Goal: Find specific page/section: Find specific page/section

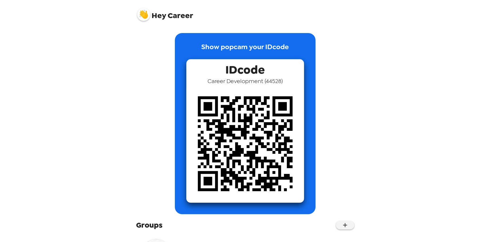
scroll to position [40, 0]
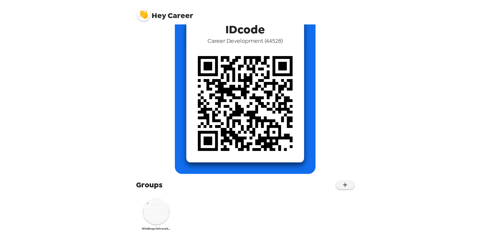
click at [157, 203] on img at bounding box center [156, 211] width 26 height 26
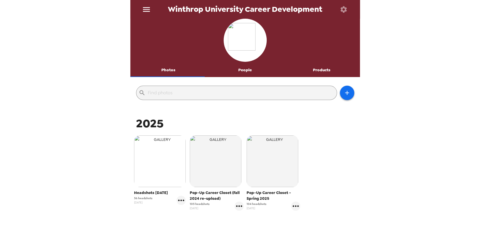
click at [146, 169] on img "button" at bounding box center [160, 161] width 52 height 52
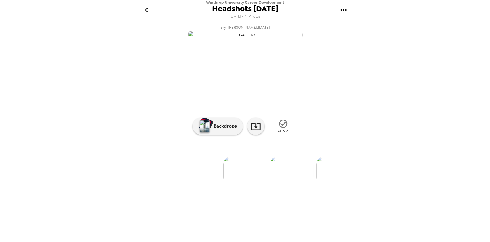
scroll to position [0, 129]
click at [200, 186] on img at bounding box center [210, 171] width 44 height 30
click at [168, 186] on li at bounding box center [152, 171] width 44 height 30
click at [281, 186] on img at bounding box center [292, 171] width 44 height 30
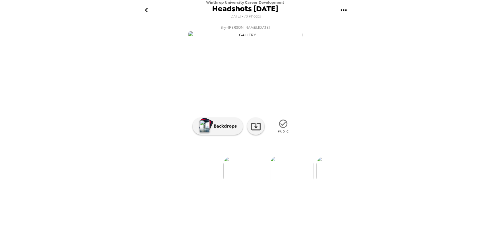
drag, startPoint x: 360, startPoint y: 111, endPoint x: 361, endPoint y: 155, distance: 43.9
click at [361, 155] on div "Winthrop University Career Development Headshots 9/16/25 9/8/2025 • 78 Photos B…" at bounding box center [245, 121] width 490 height 242
